Goal: Check status: Check status

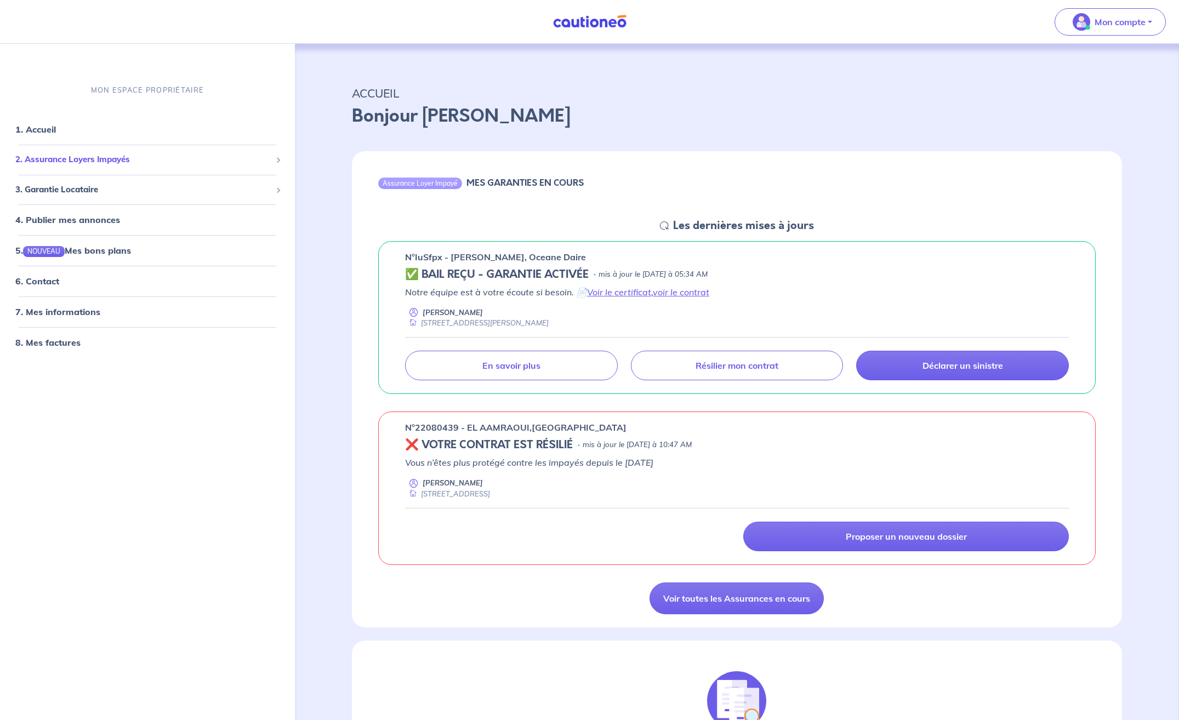
click at [181, 161] on span "2. Assurance Loyers Impayés" at bounding box center [143, 160] width 256 height 13
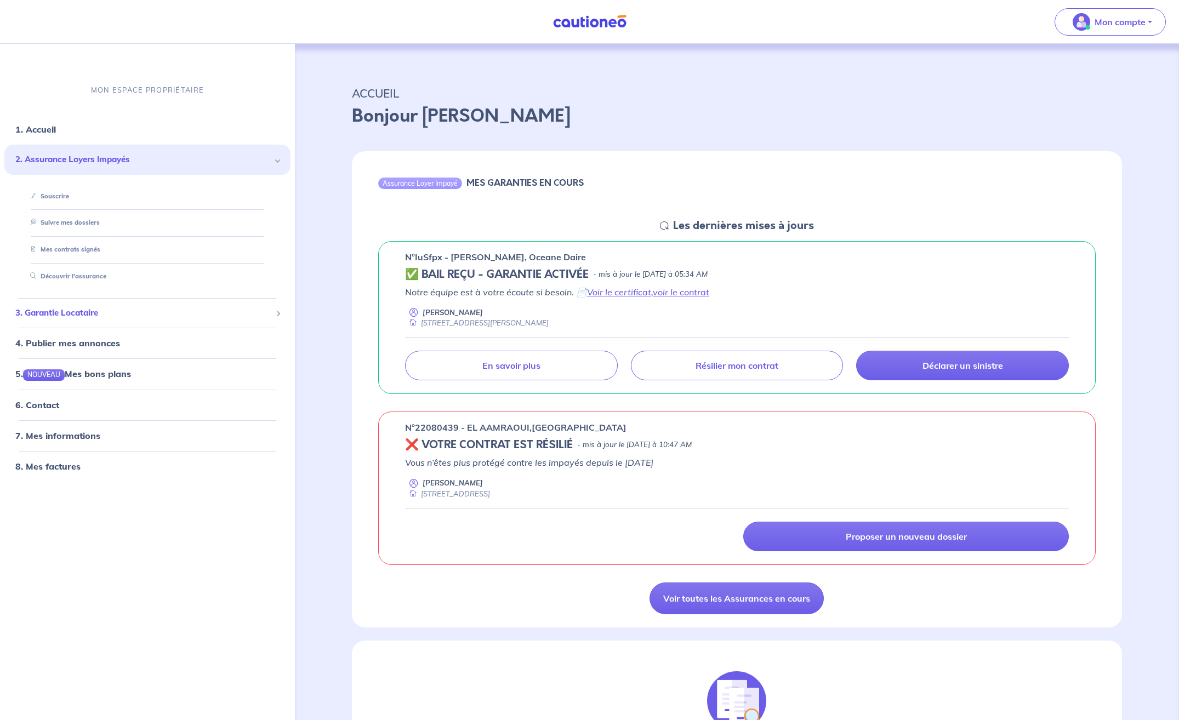
click at [202, 316] on span "3. Garantie Locataire" at bounding box center [143, 313] width 256 height 13
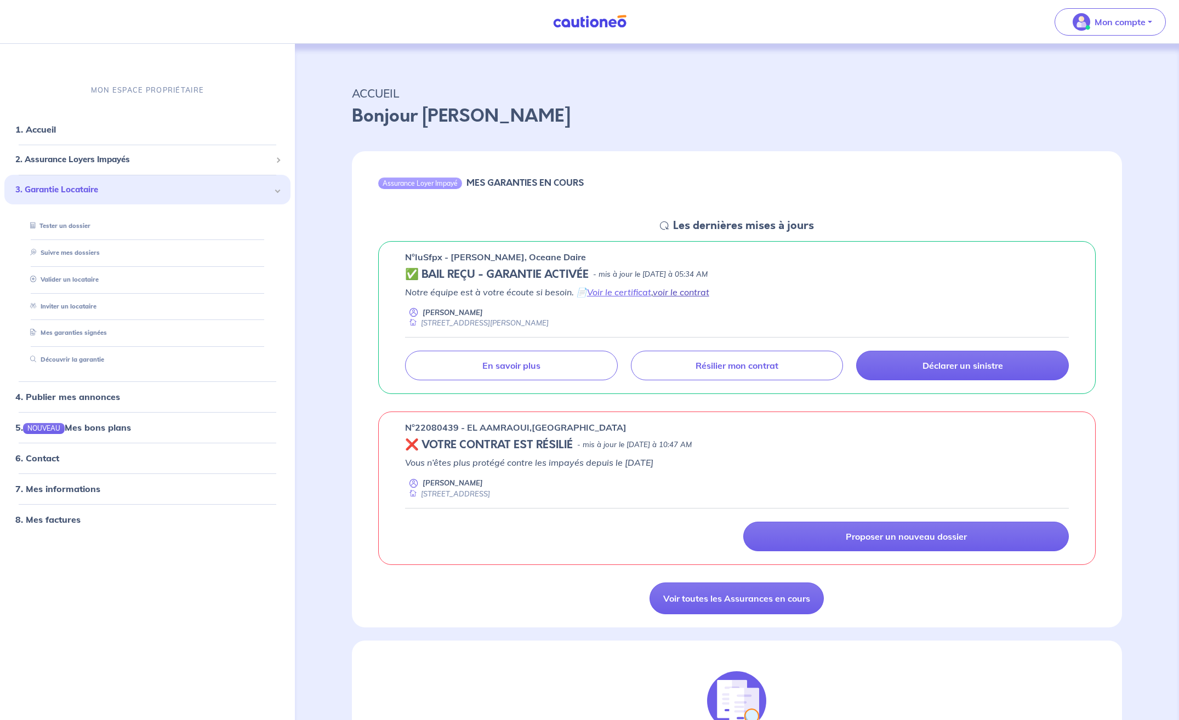
click at [676, 292] on link "voir le contrat" at bounding box center [681, 292] width 56 height 11
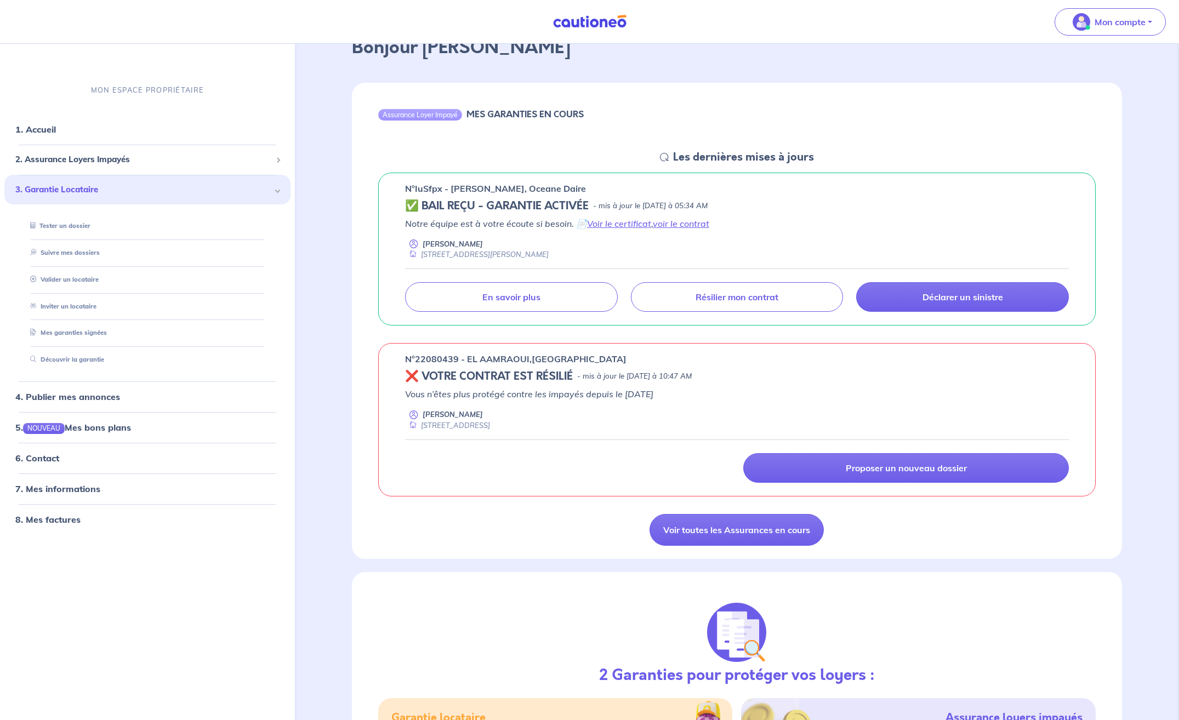
scroll to position [55, 0]
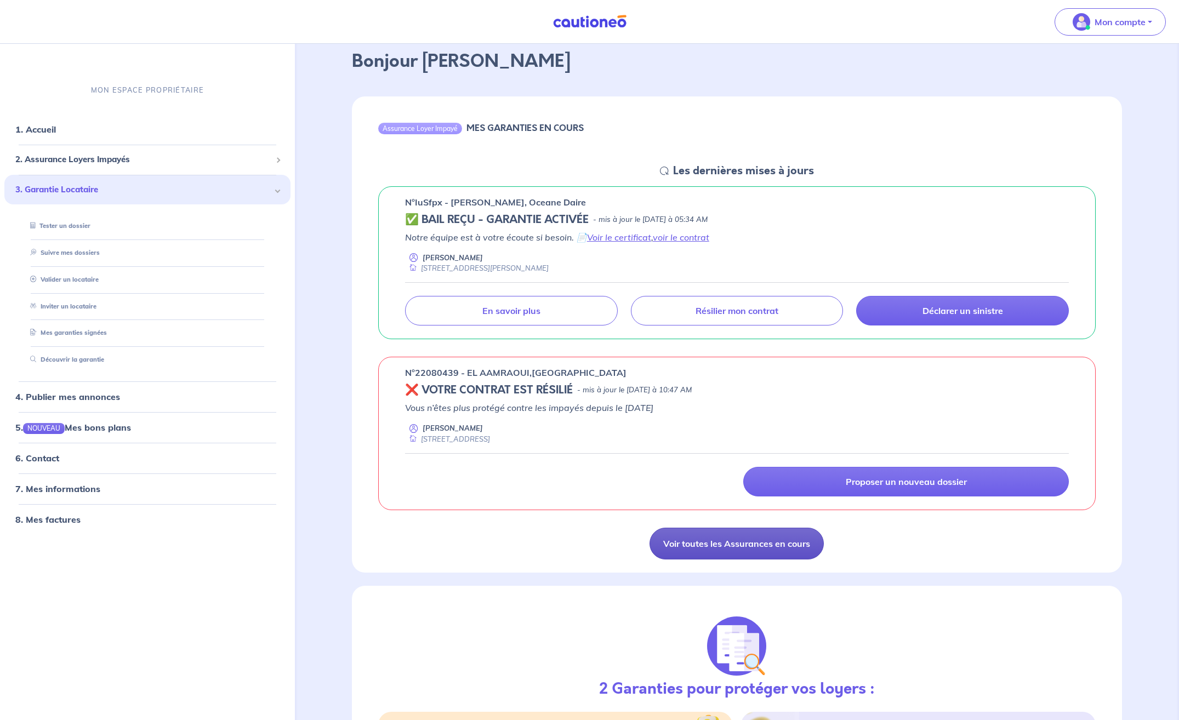
click at [769, 543] on link "Voir toutes les Assurances en cours" at bounding box center [737, 544] width 174 height 32
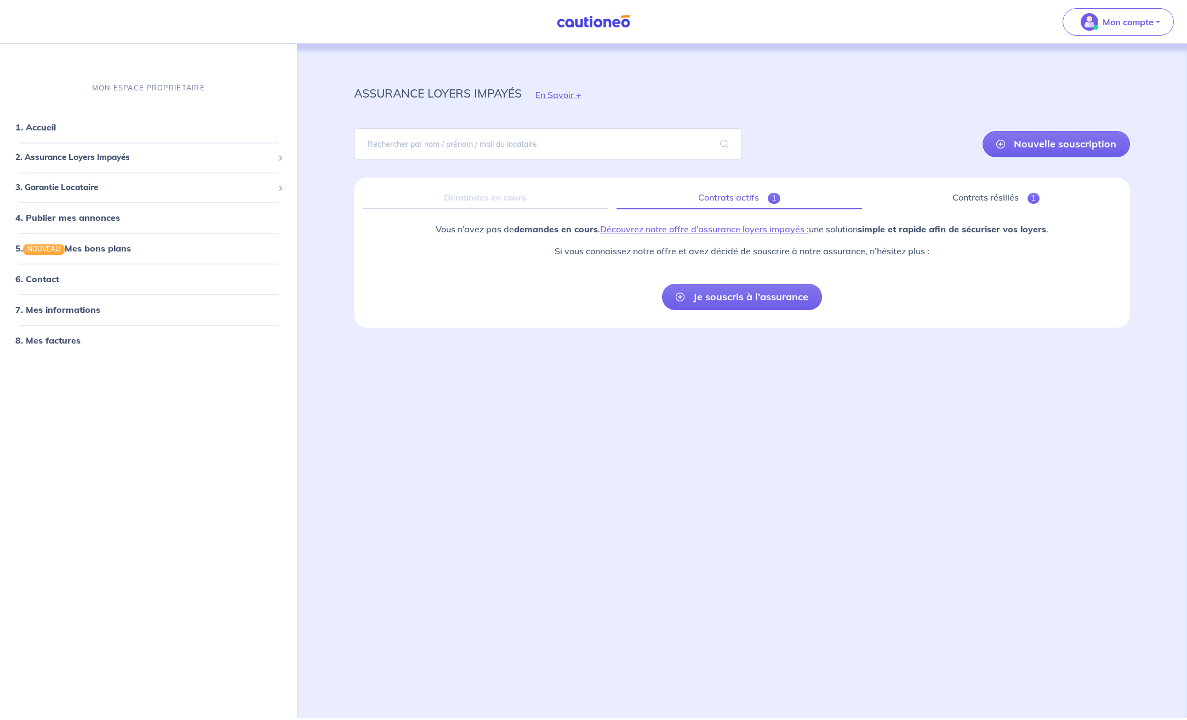
click at [763, 197] on link "Contrats actifs 1" at bounding box center [739, 197] width 245 height 23
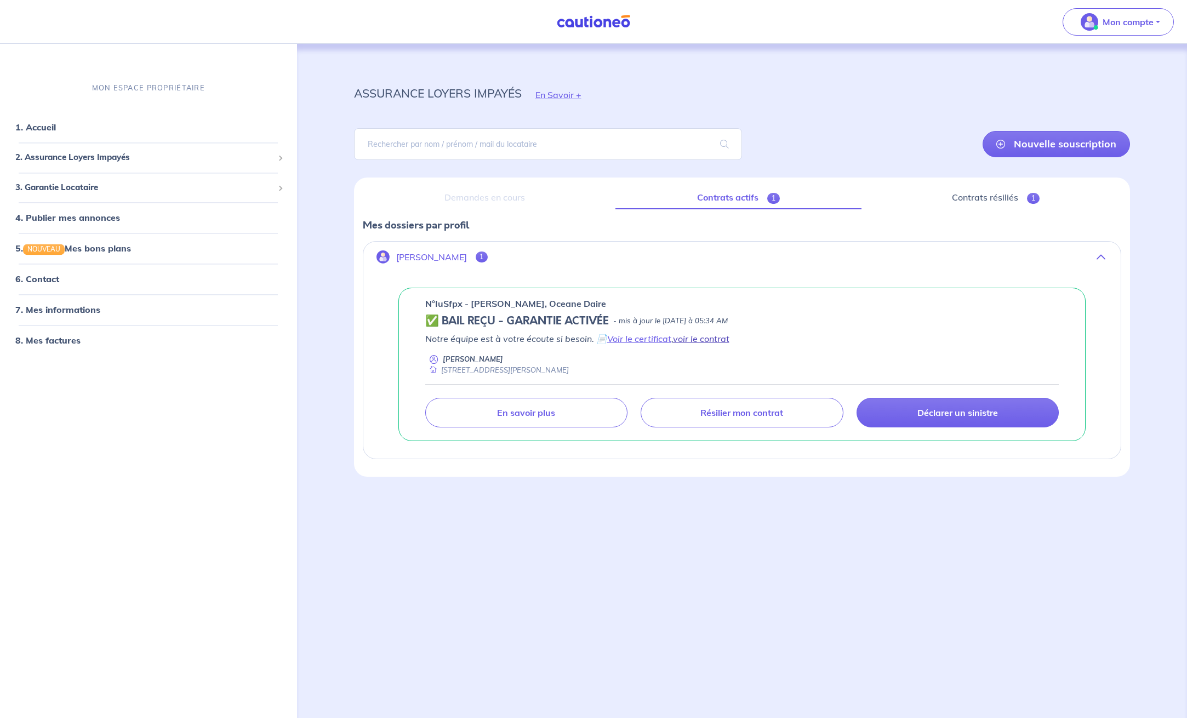
click at [705, 339] on link "voir le contrat" at bounding box center [701, 338] width 56 height 11
